Goal: Information Seeking & Learning: Find specific fact

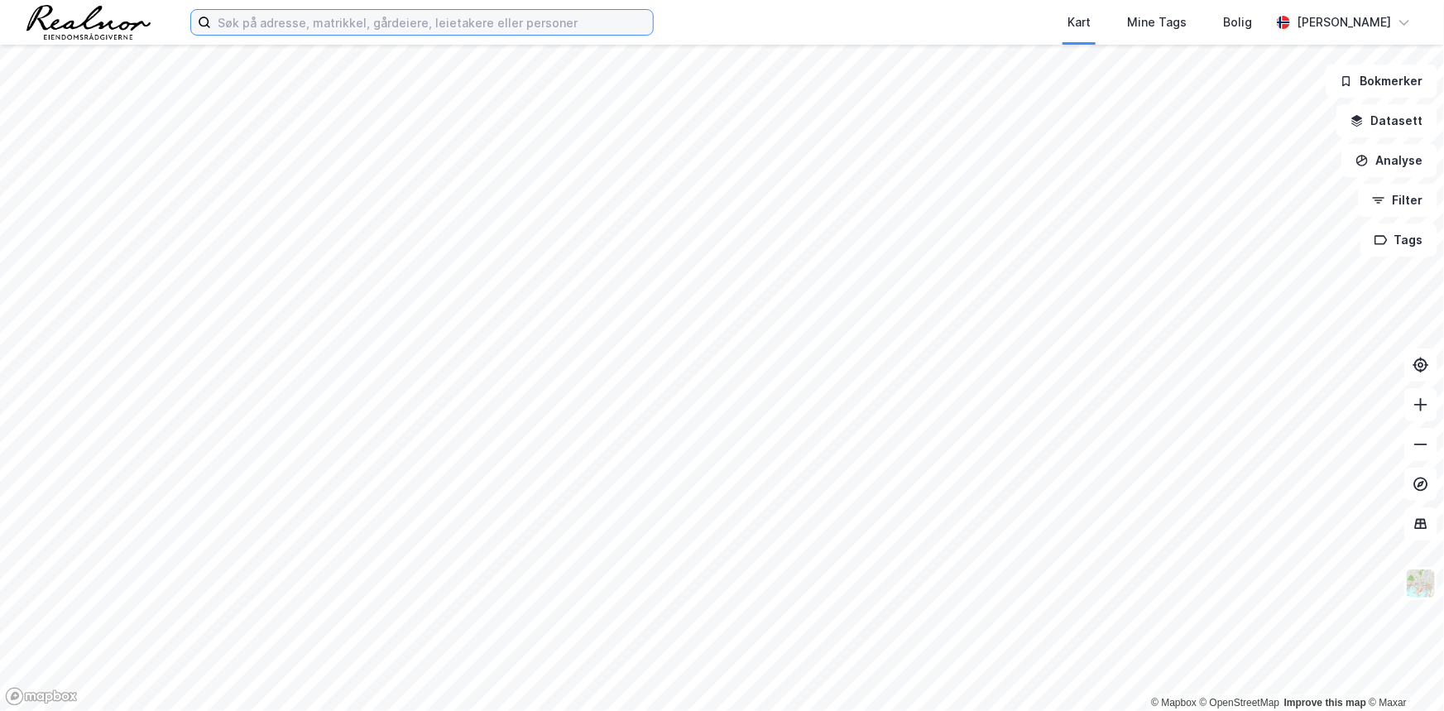
click at [347, 22] on input at bounding box center [432, 22] width 442 height 25
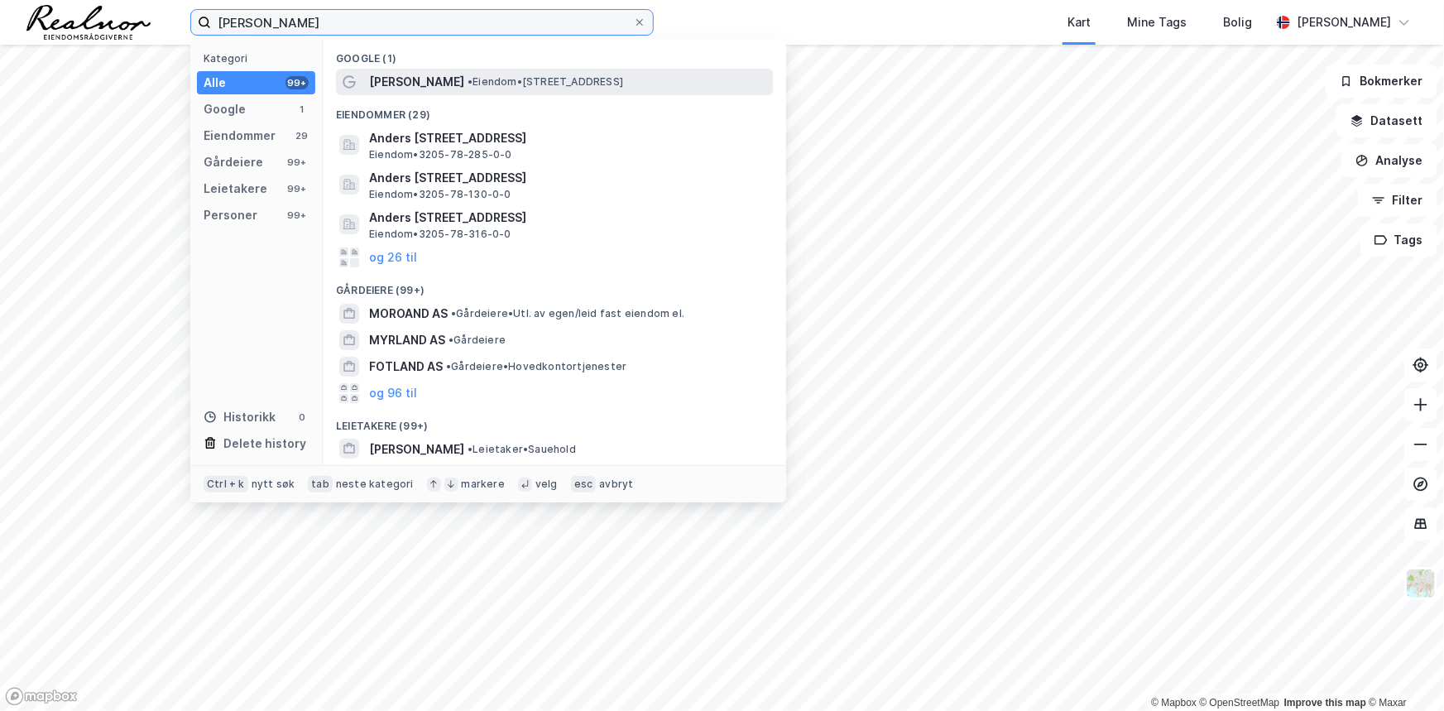
type input "anders mørland"
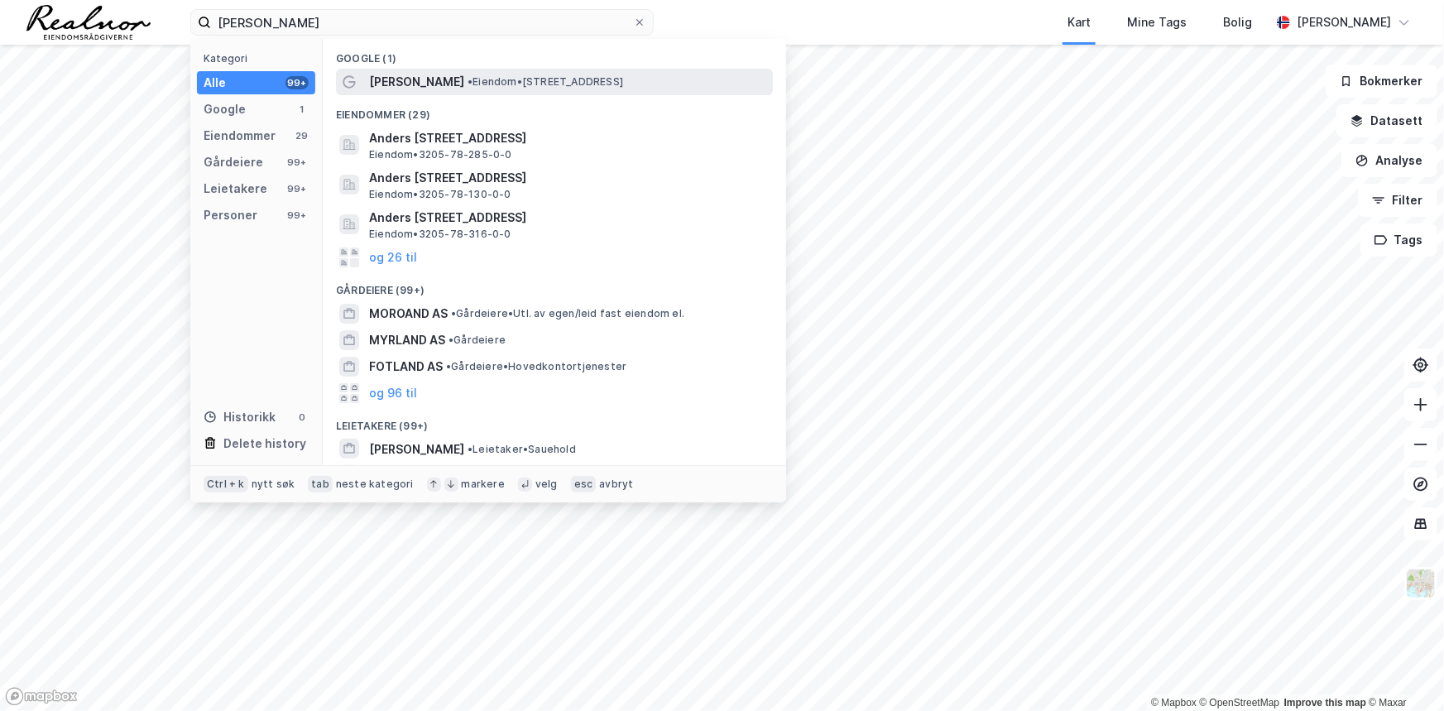
click at [529, 80] on span "• Eiendom • Dalenveien 356, 4849 Arendal" at bounding box center [545, 81] width 156 height 13
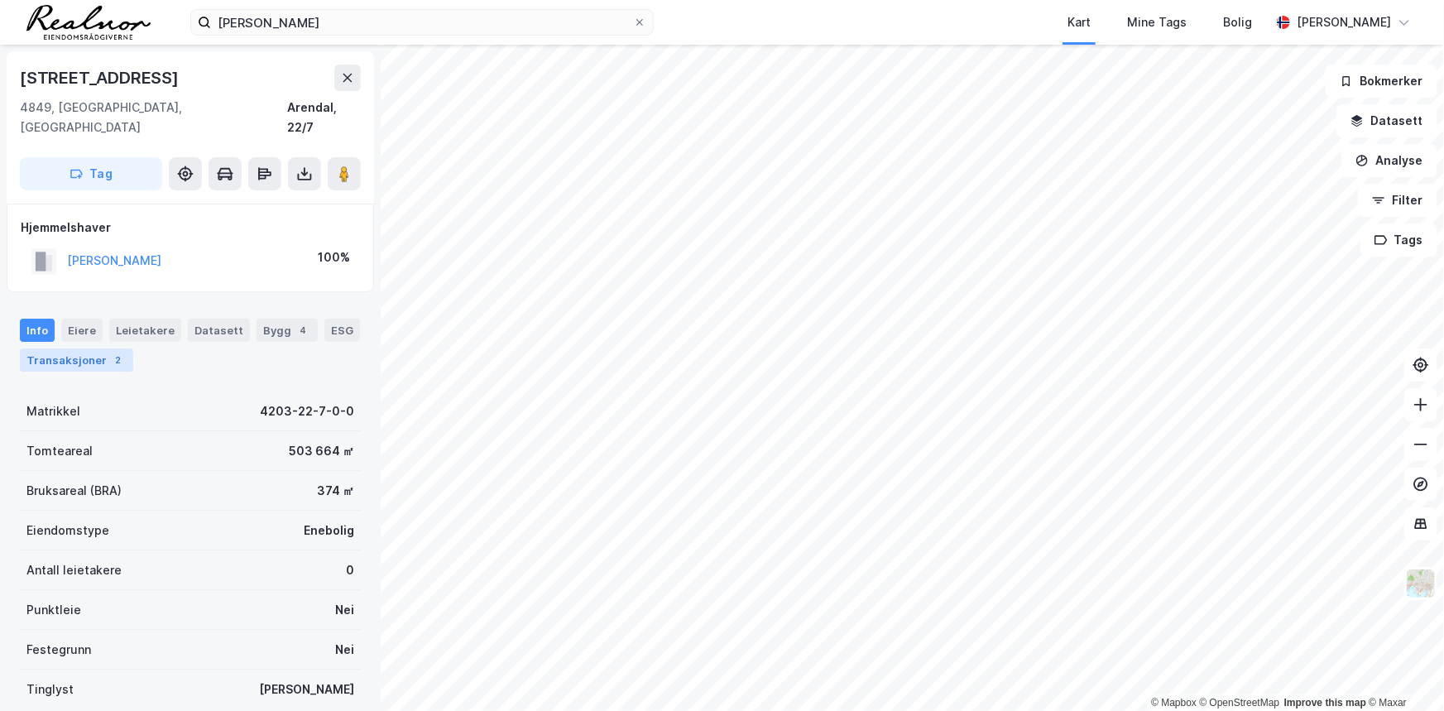
click at [67, 348] on div "Transaksjoner 2" at bounding box center [76, 359] width 113 height 23
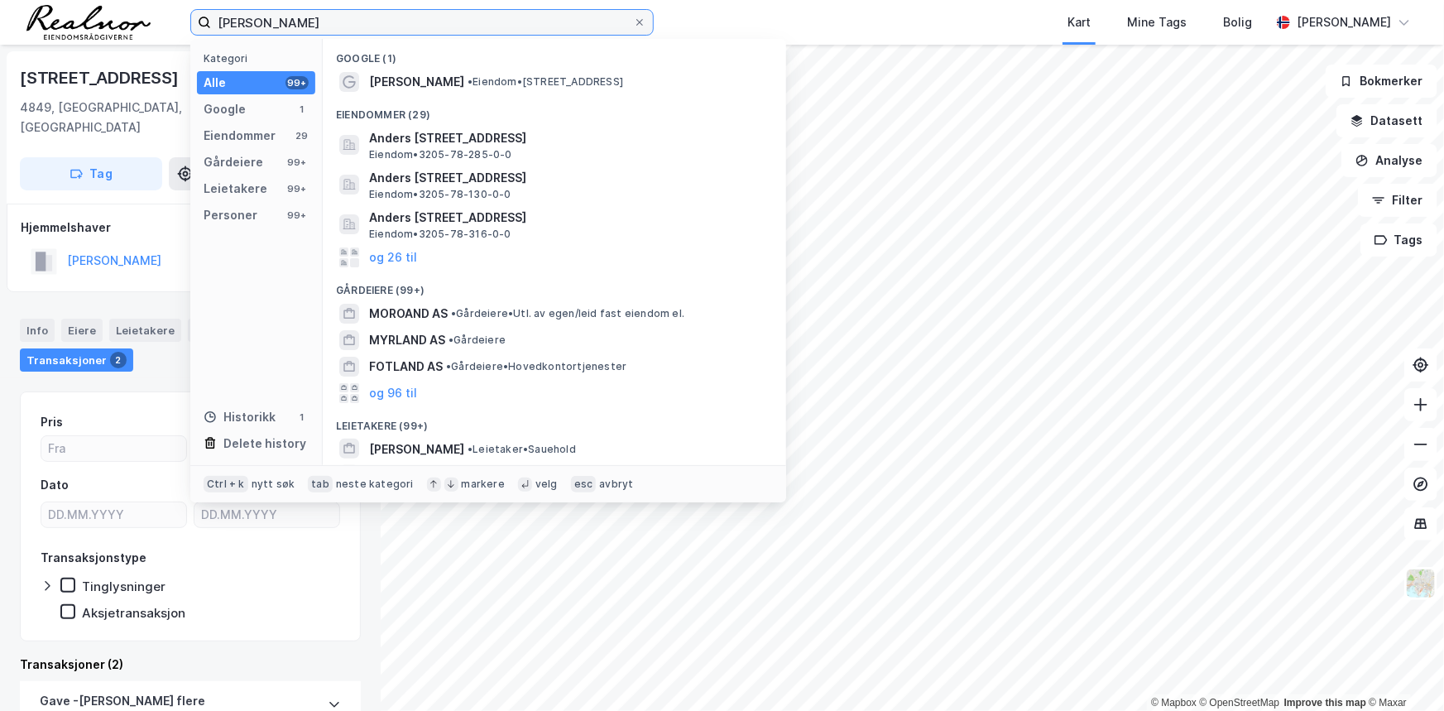
click at [335, 33] on input "anders mørland" at bounding box center [422, 22] width 422 height 25
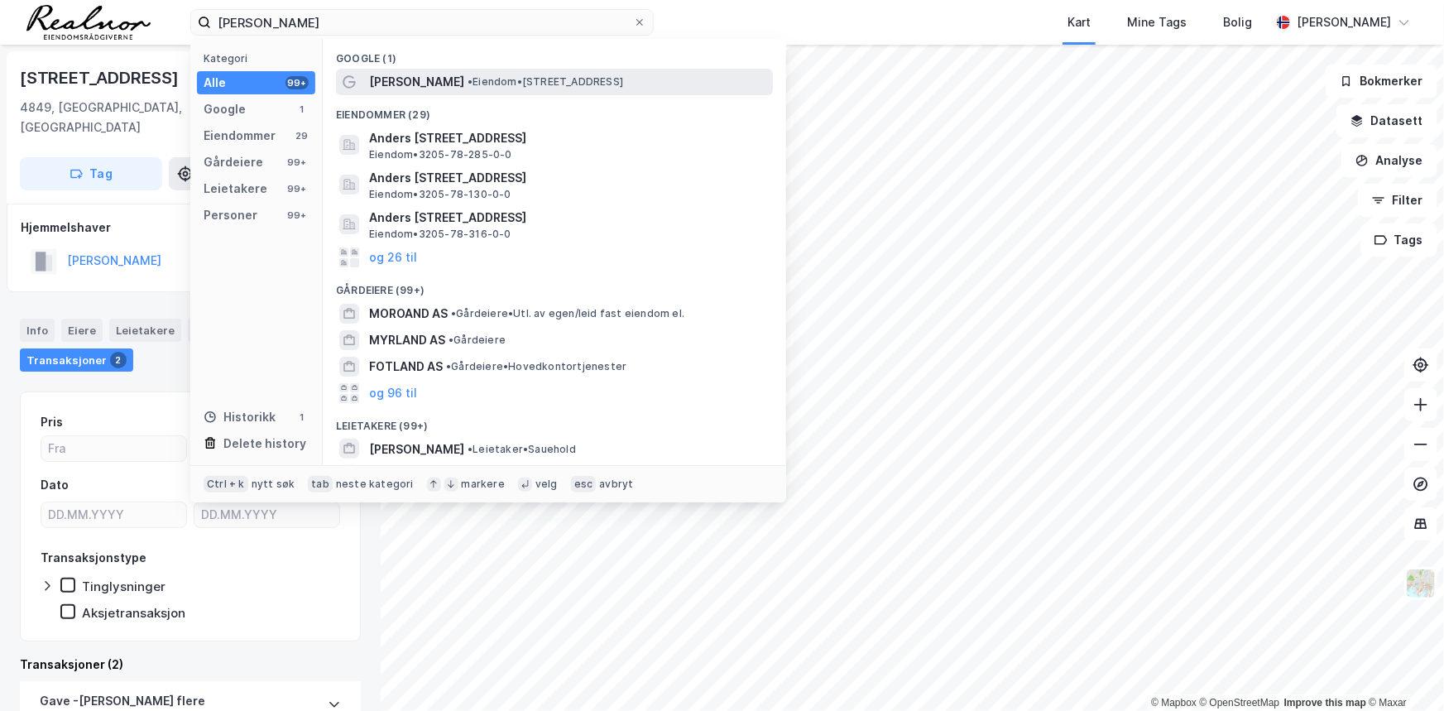
click at [559, 83] on span "• Eiendom • Dalenveien 356, 4849 Arendal" at bounding box center [545, 81] width 156 height 13
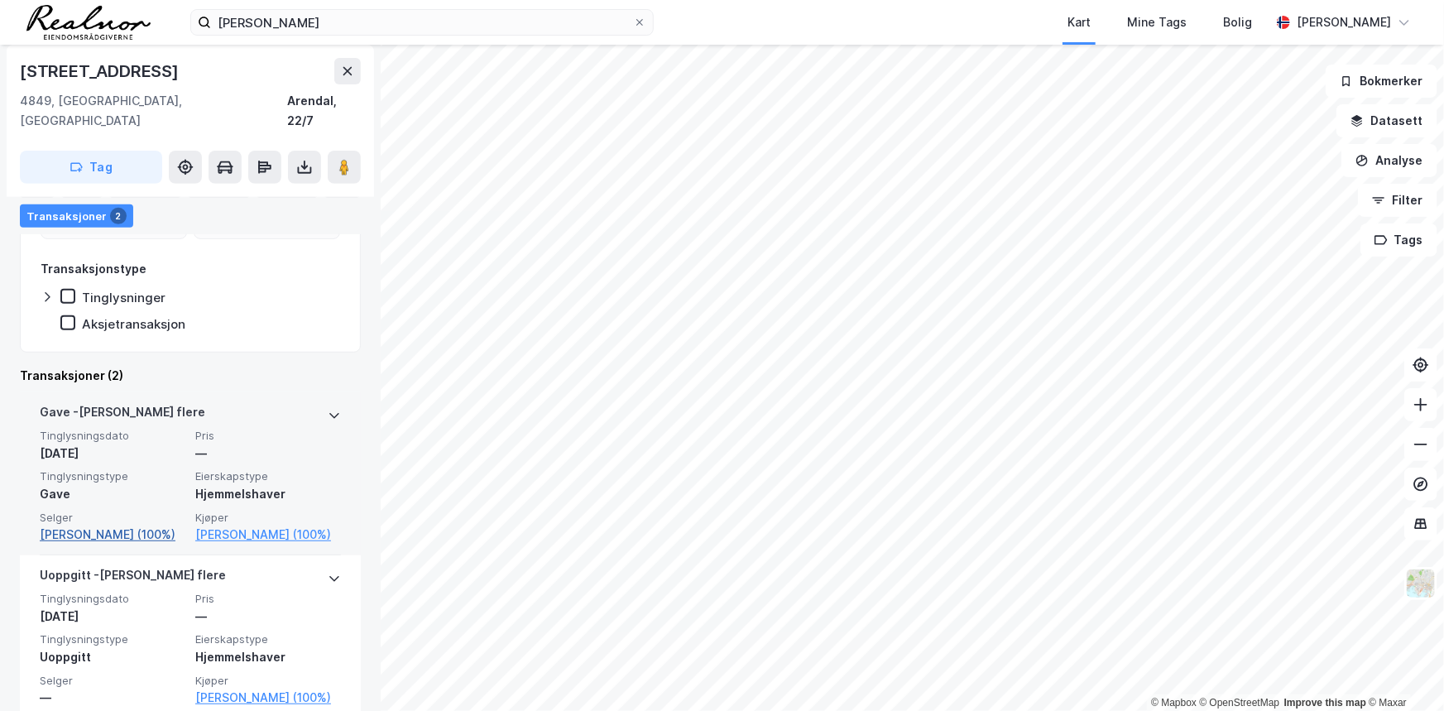
scroll to position [295, 0]
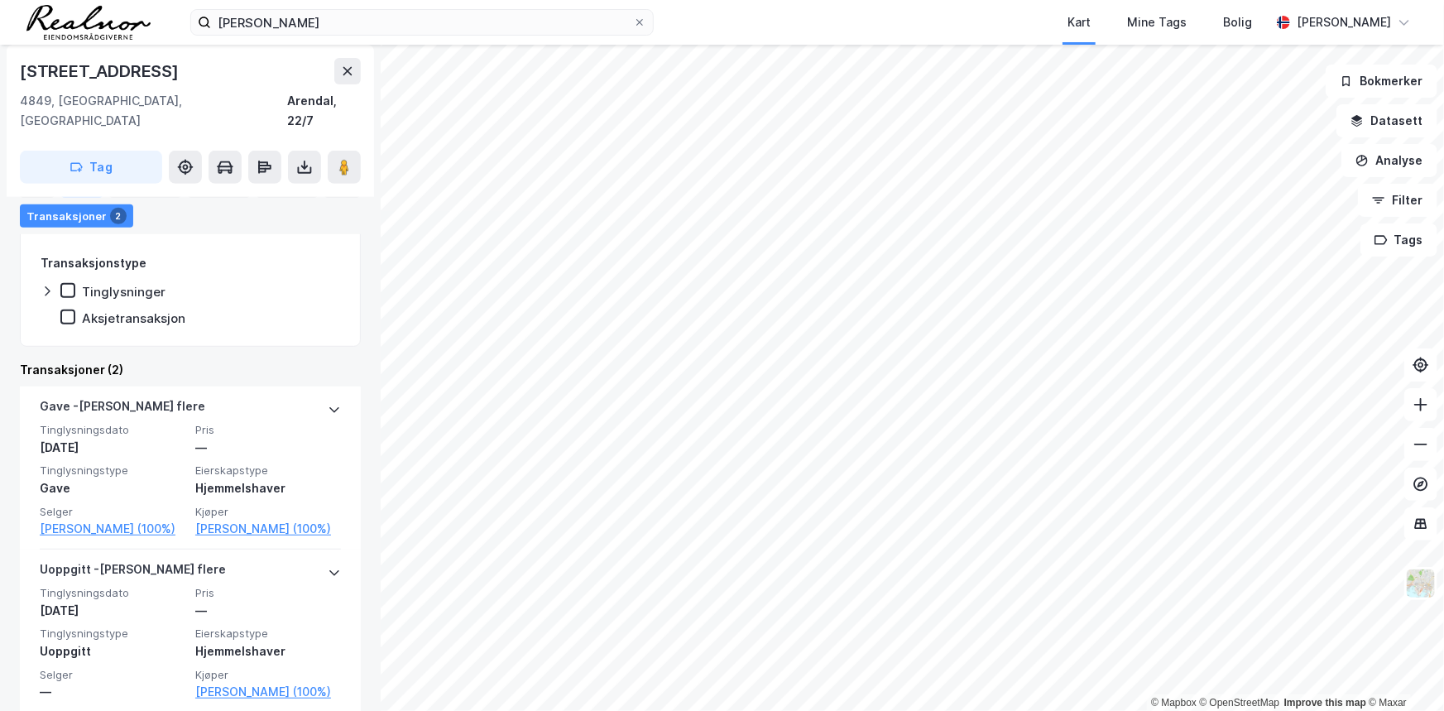
click at [89, 192] on div "Eiere" at bounding box center [81, 186] width 41 height 23
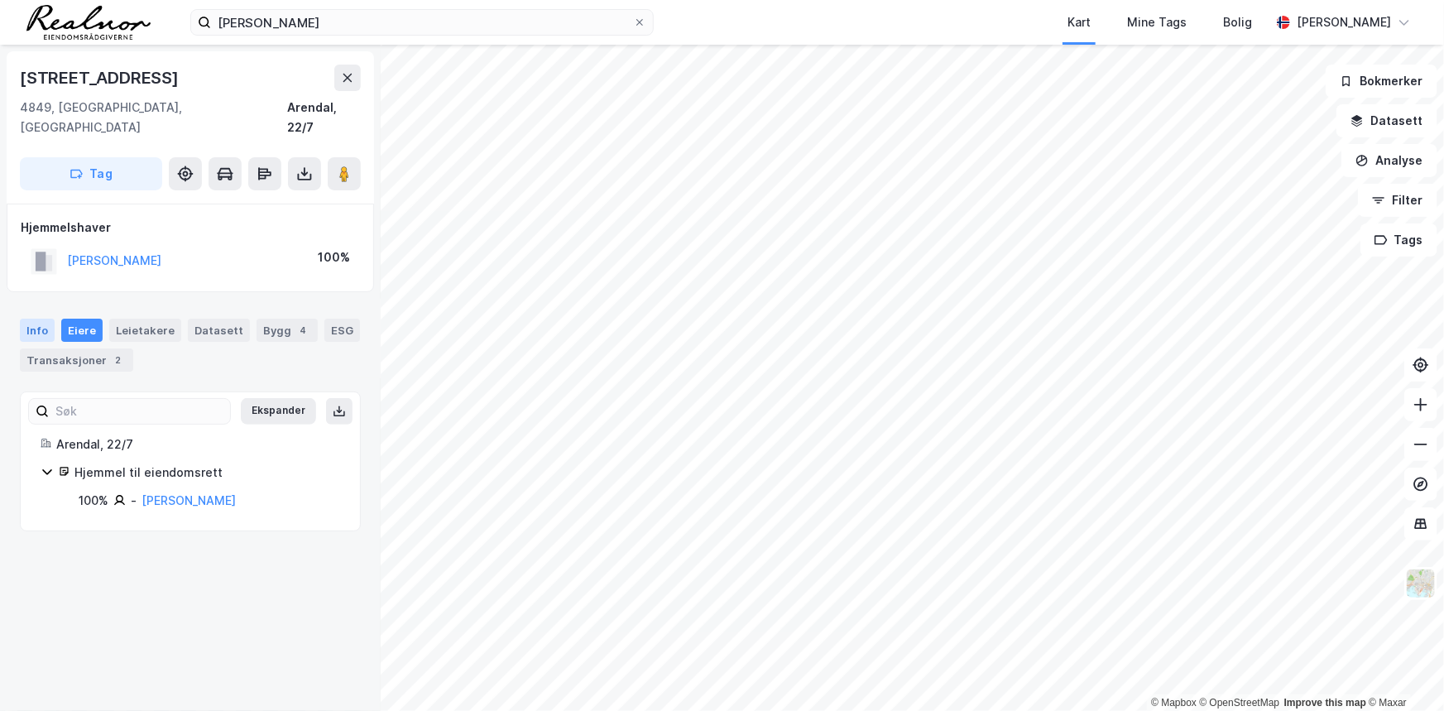
click at [32, 319] on div "Info" at bounding box center [37, 330] width 35 height 23
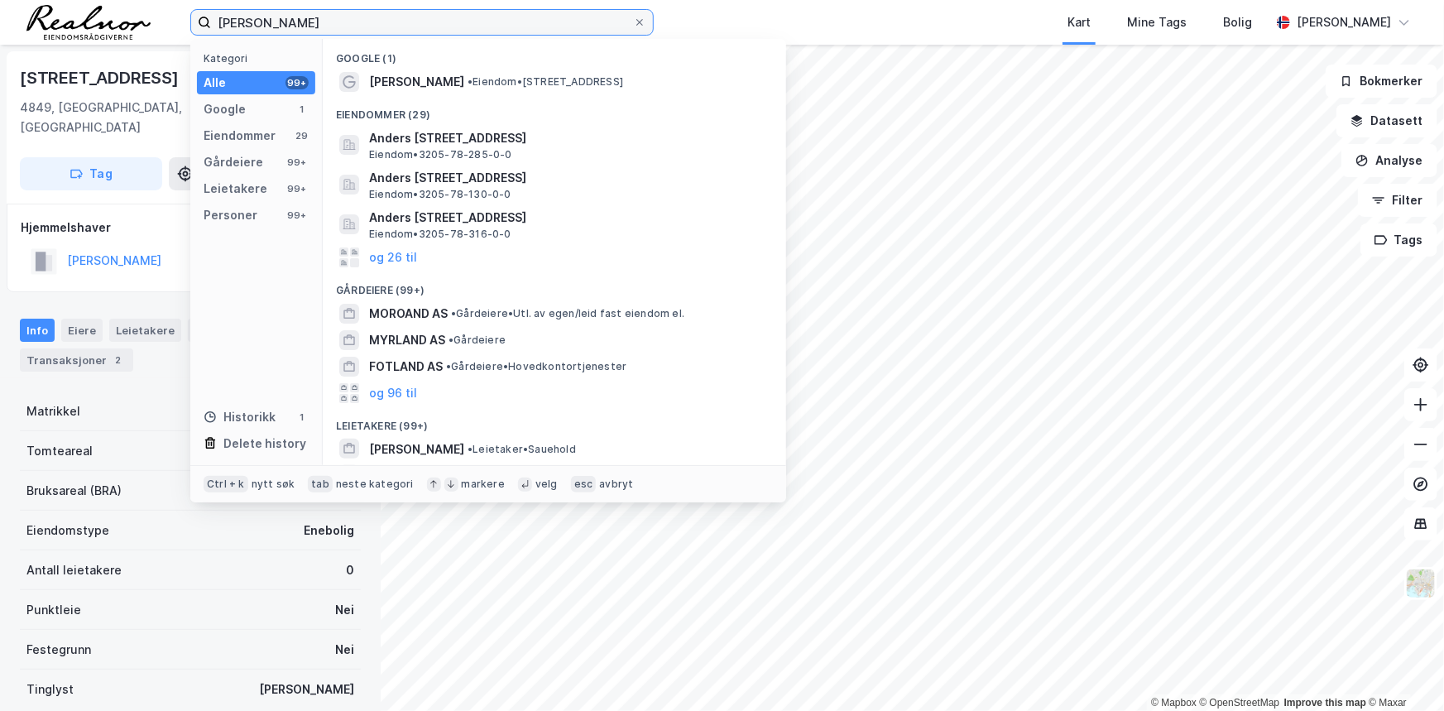
click at [380, 24] on input "anders mørland" at bounding box center [422, 22] width 422 height 25
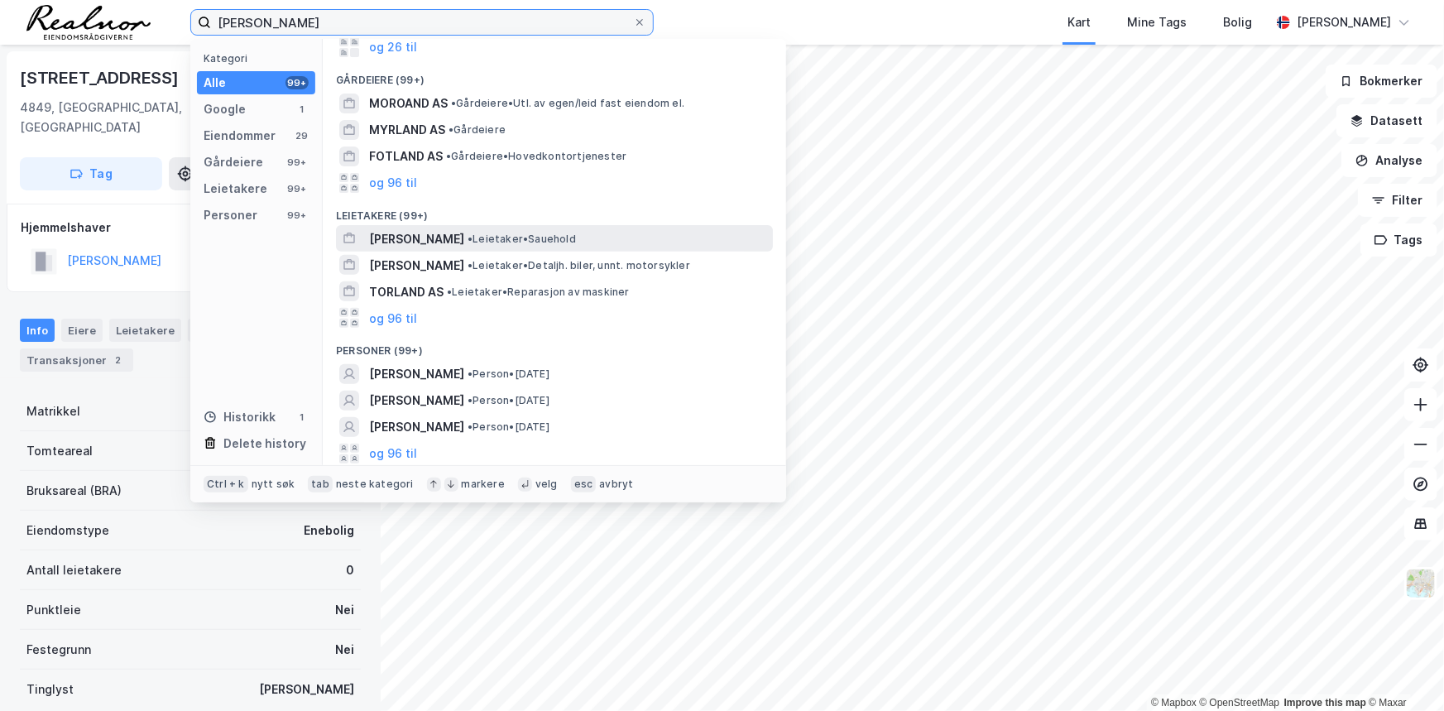
scroll to position [225, 0]
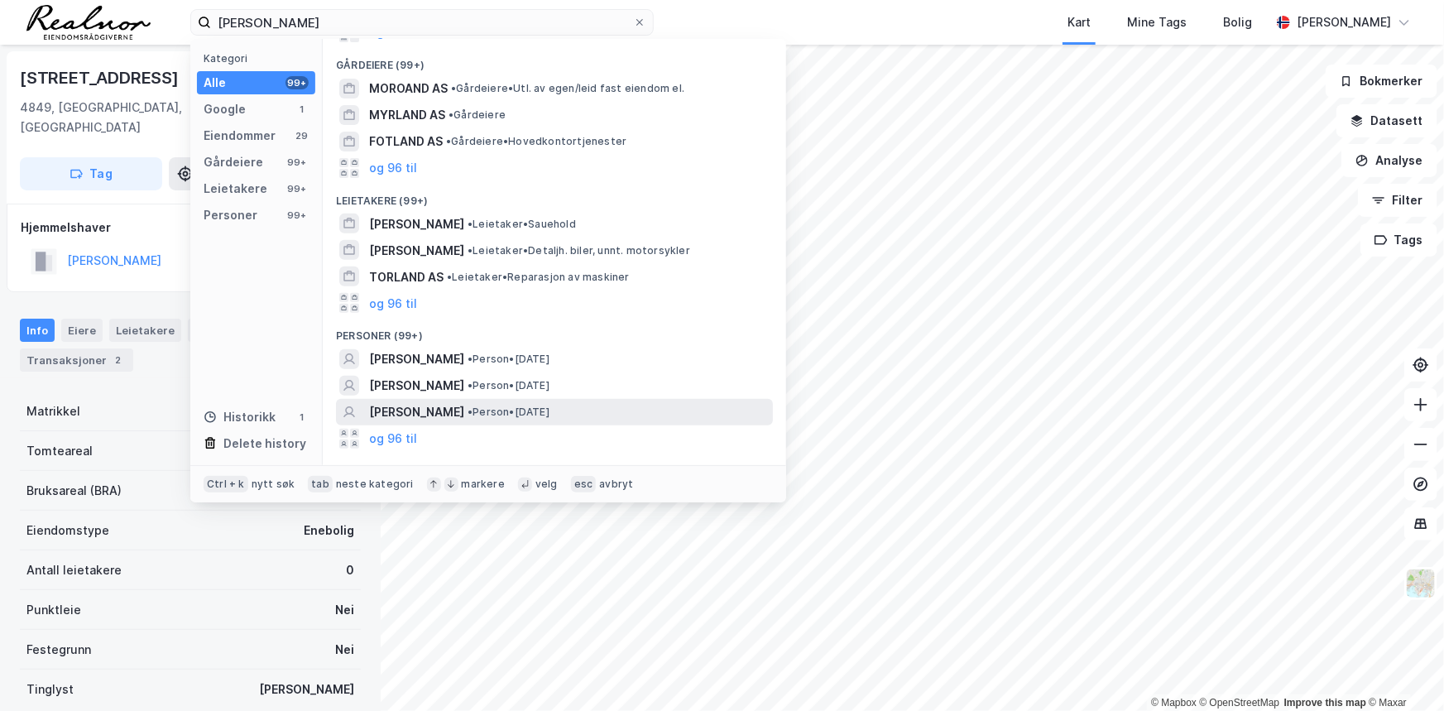
click at [606, 404] on div "ANDERS MØRLAND • Person • 13. sep. 1970" at bounding box center [569, 412] width 400 height 20
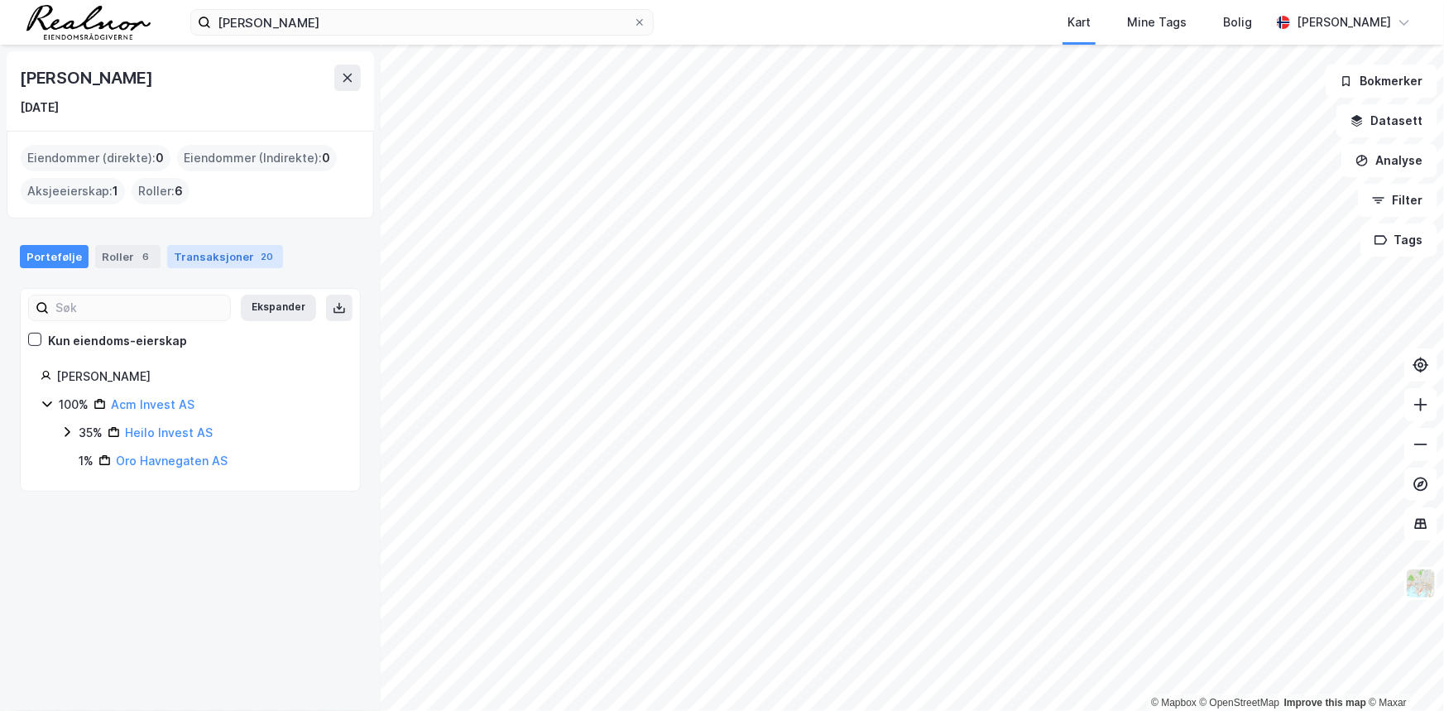
click at [242, 261] on div "Transaksjoner 20" at bounding box center [225, 256] width 116 height 23
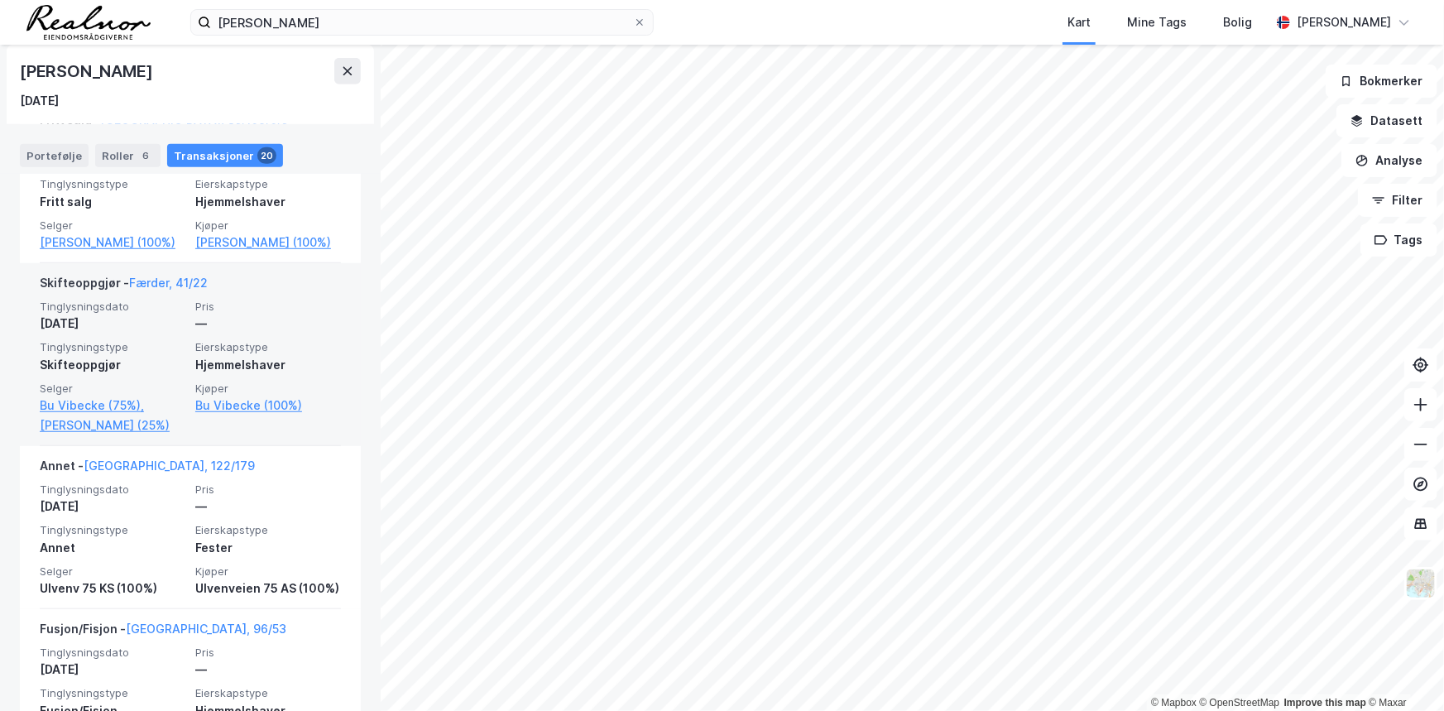
scroll to position [526, 0]
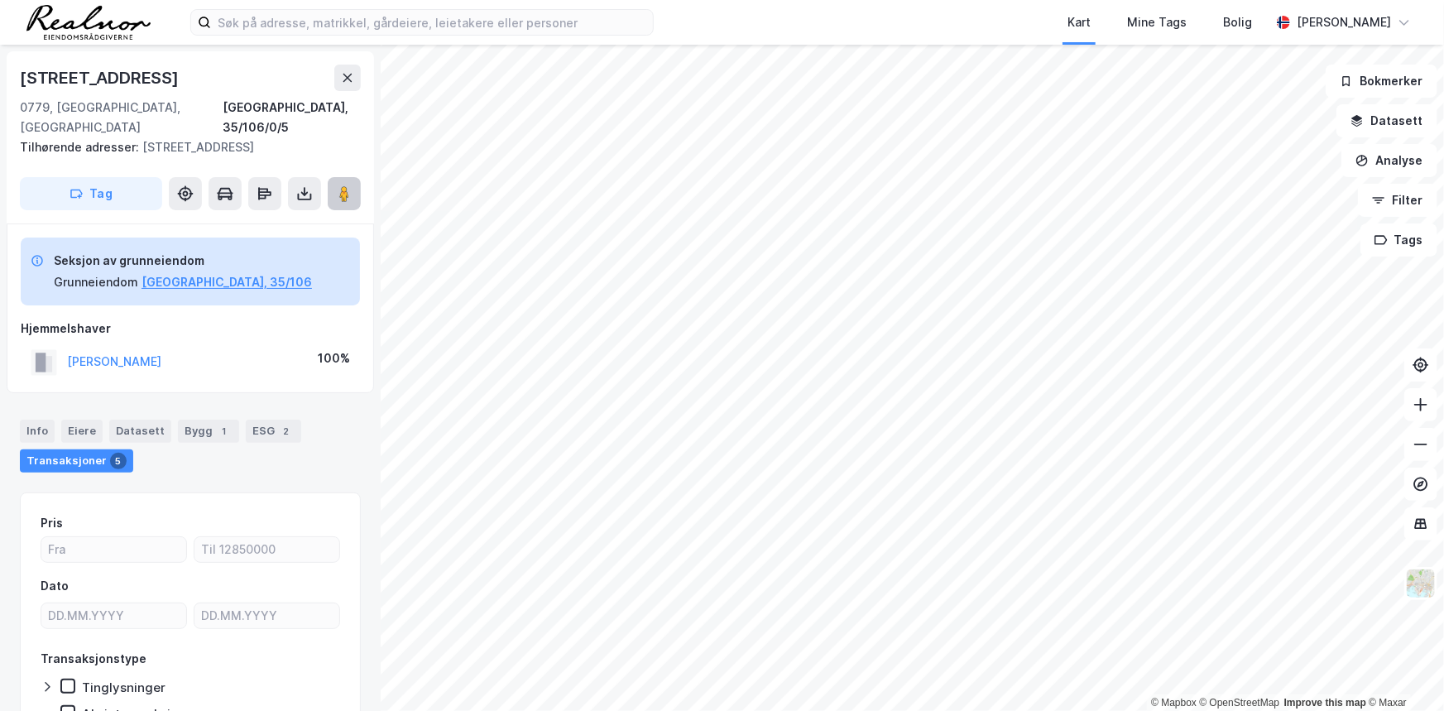
click at [344, 185] on image at bounding box center [344, 193] width 10 height 17
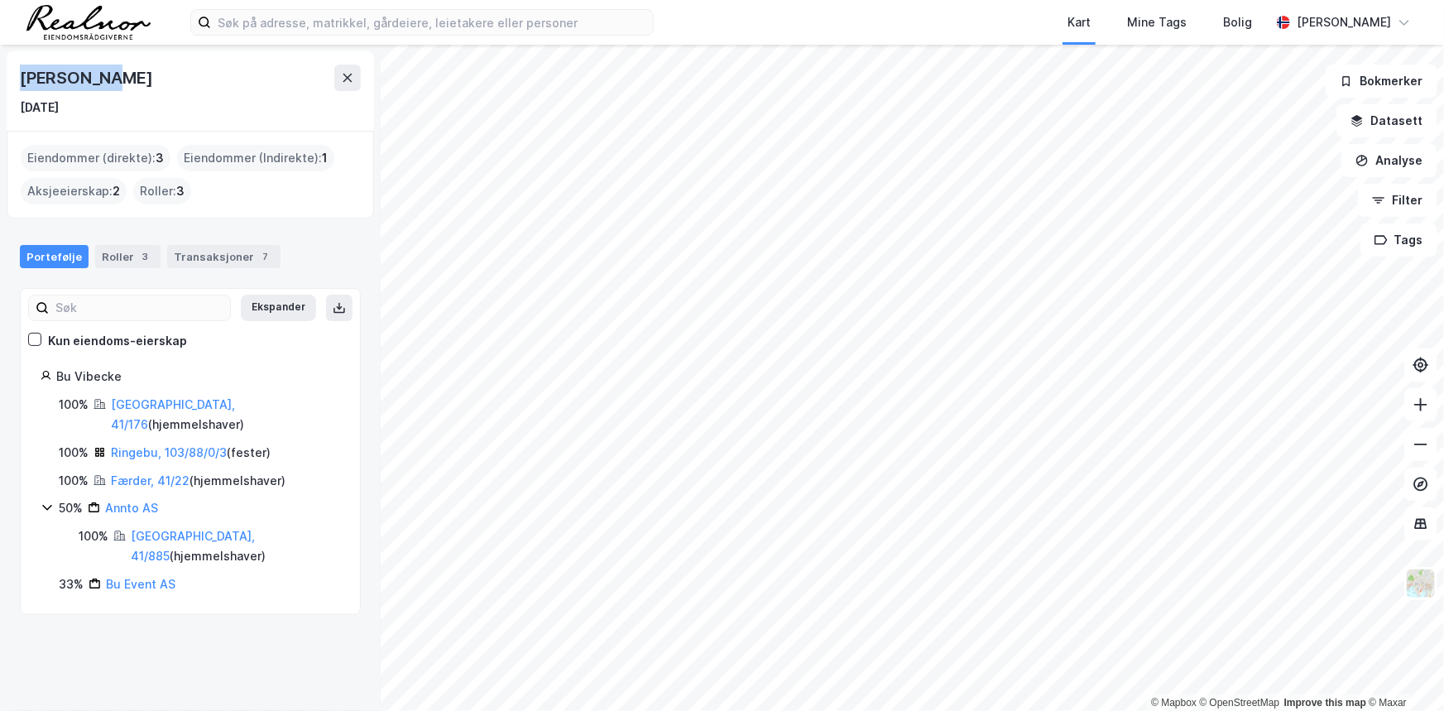
drag, startPoint x: 136, startPoint y: 74, endPoint x: 13, endPoint y: 83, distance: 122.8
click at [13, 83] on div "[PERSON_NAME] [DATE]" at bounding box center [190, 90] width 367 height 79
copy div "[PERSON_NAME]"
